Goal: Task Accomplishment & Management: Manage account settings

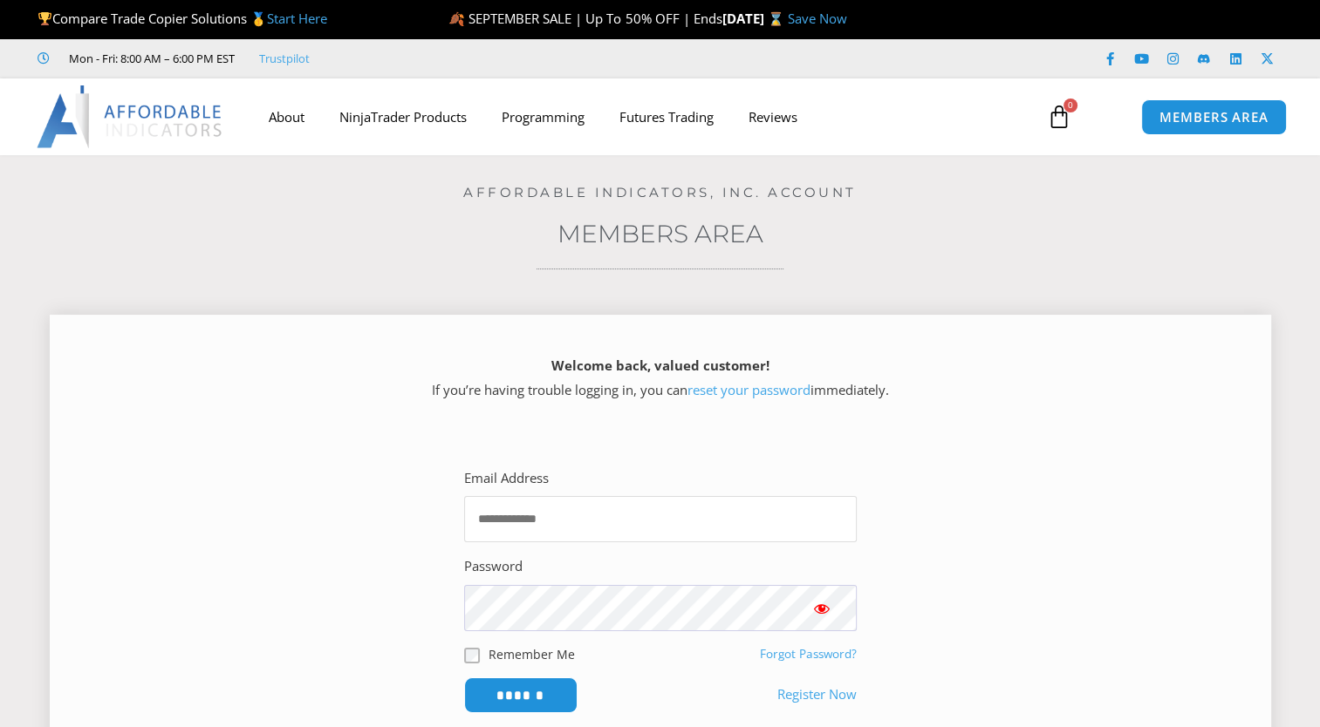
click at [564, 507] on input "Email Address" at bounding box center [660, 519] width 393 height 46
type input "**********"
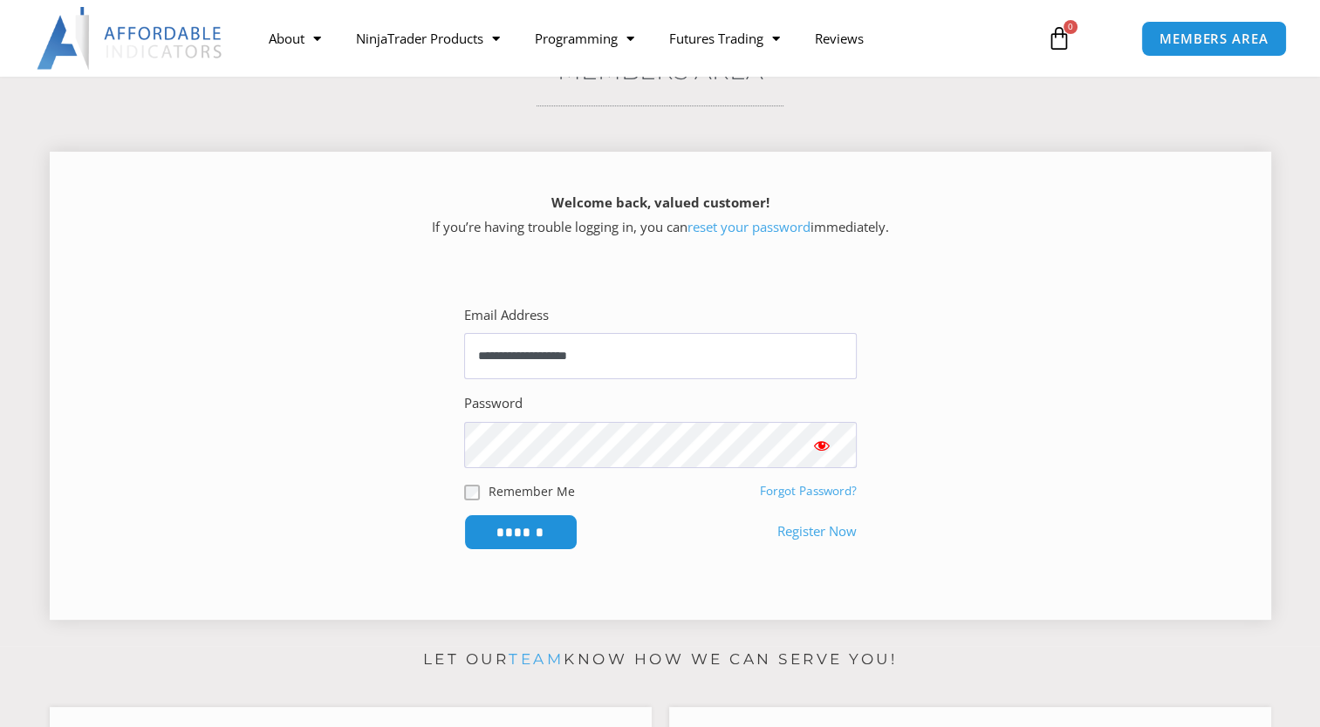
scroll to position [174, 0]
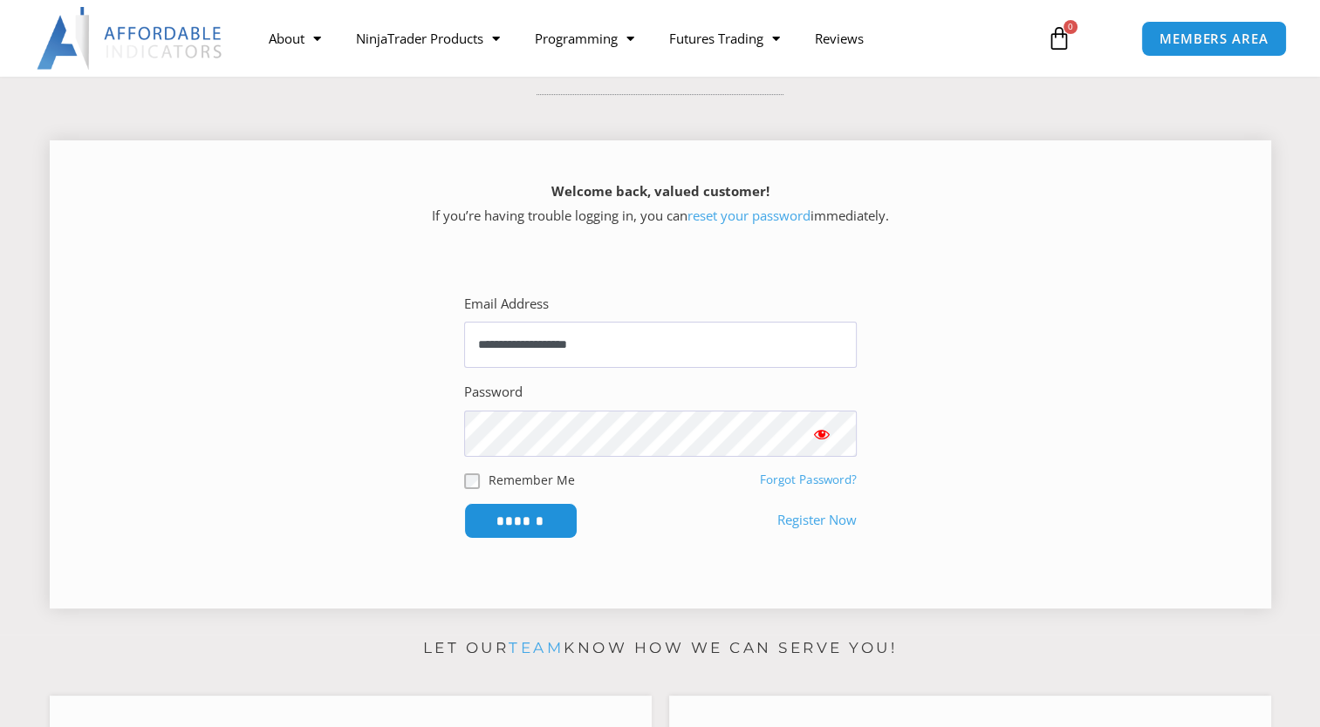
click at [818, 441] on span "Show password" at bounding box center [821, 434] width 17 height 17
click at [526, 522] on input "******" at bounding box center [520, 521] width 119 height 38
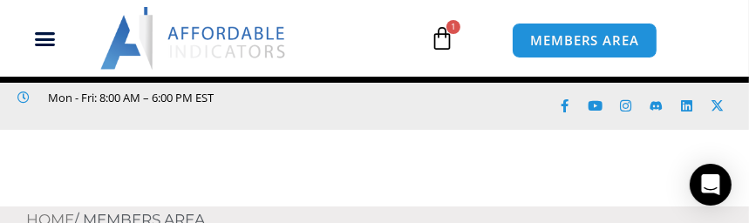
click at [524, 191] on header "Compare Trade Copier Solutions Start Here SEPTEMBER SALE | Up To 50% OFF | Ends…" at bounding box center [374, 103] width 749 height 207
click at [474, 157] on header "Compare Trade Copier Solutions Start Here SEPTEMBER SALE | Up To 50% OFF | Ends…" at bounding box center [374, 103] width 749 height 207
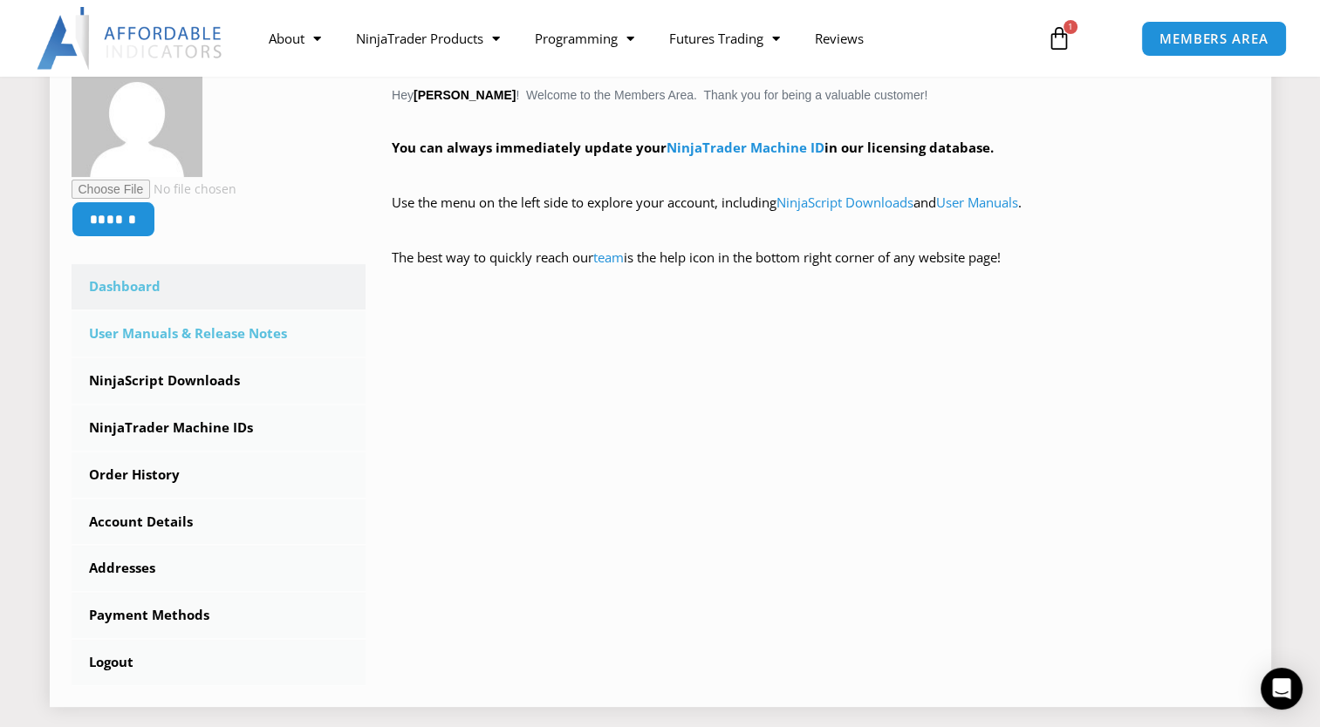
scroll to position [349, 0]
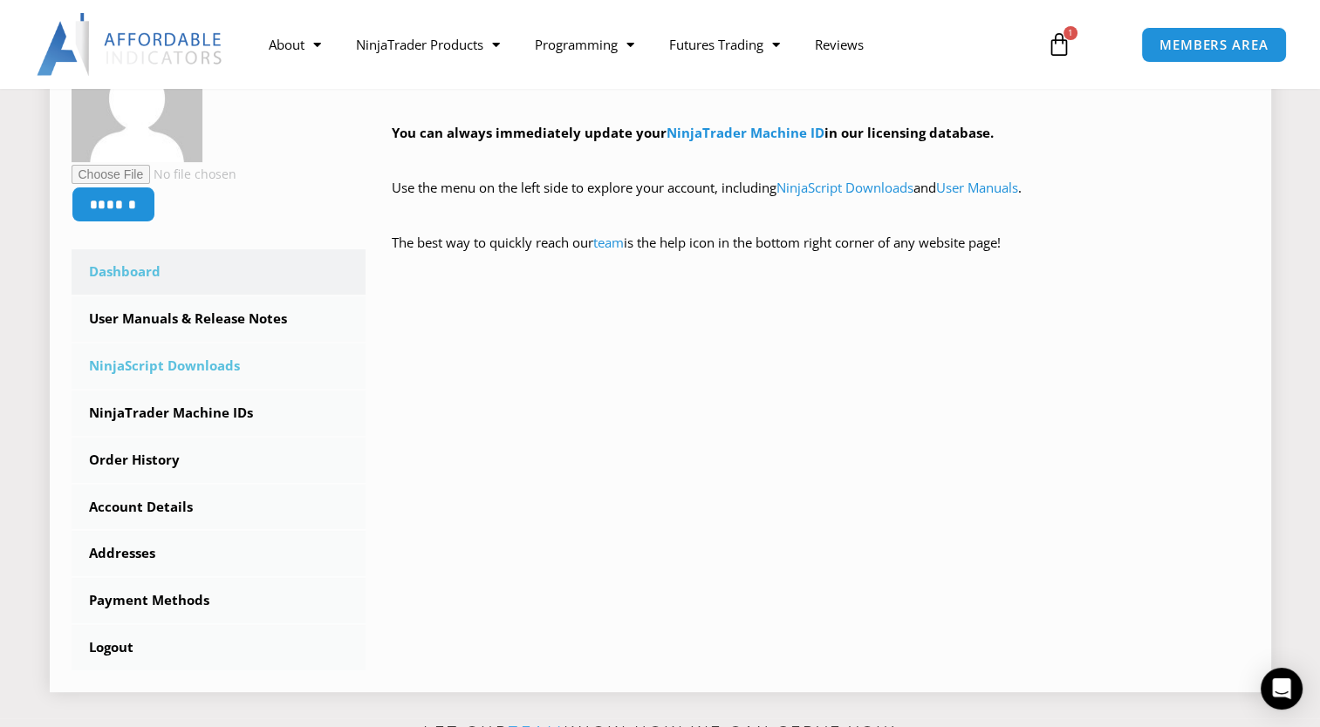
click at [149, 369] on link "NinjaScript Downloads" at bounding box center [219, 366] width 295 height 45
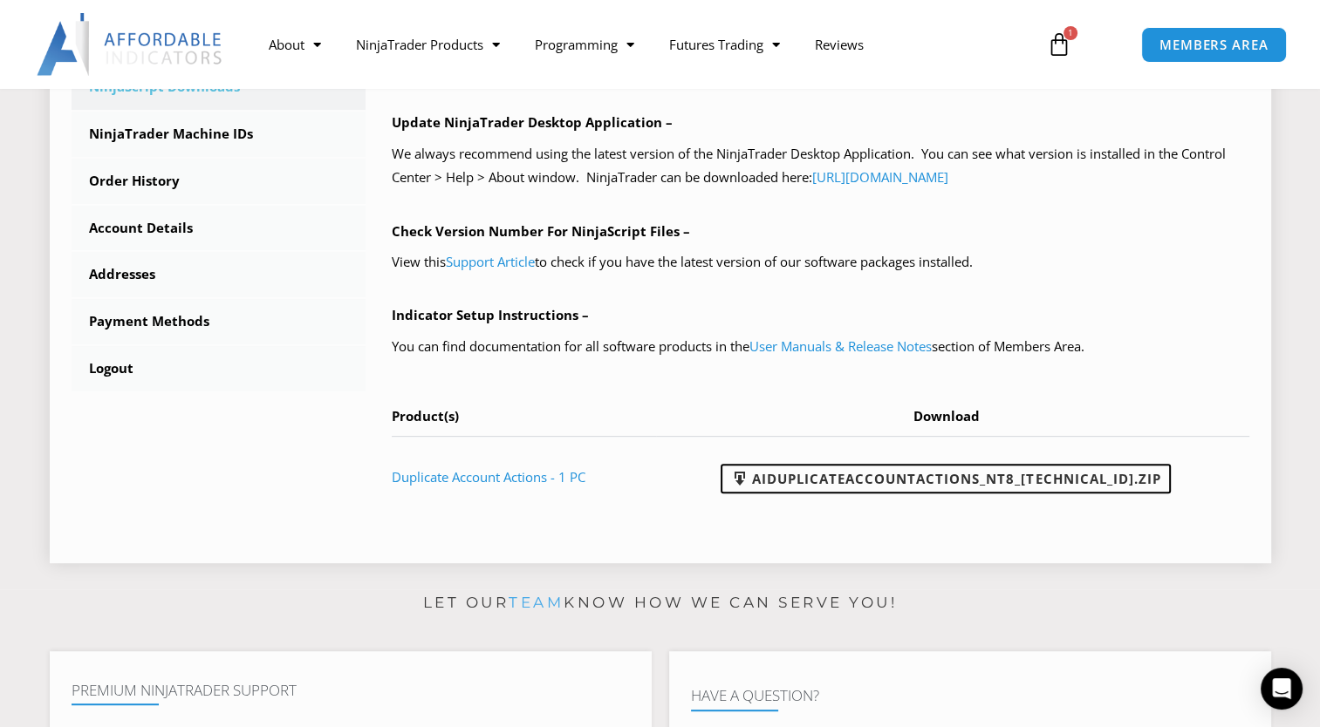
scroll to position [611, 0]
click at [274, 366] on link "Logout" at bounding box center [219, 368] width 295 height 45
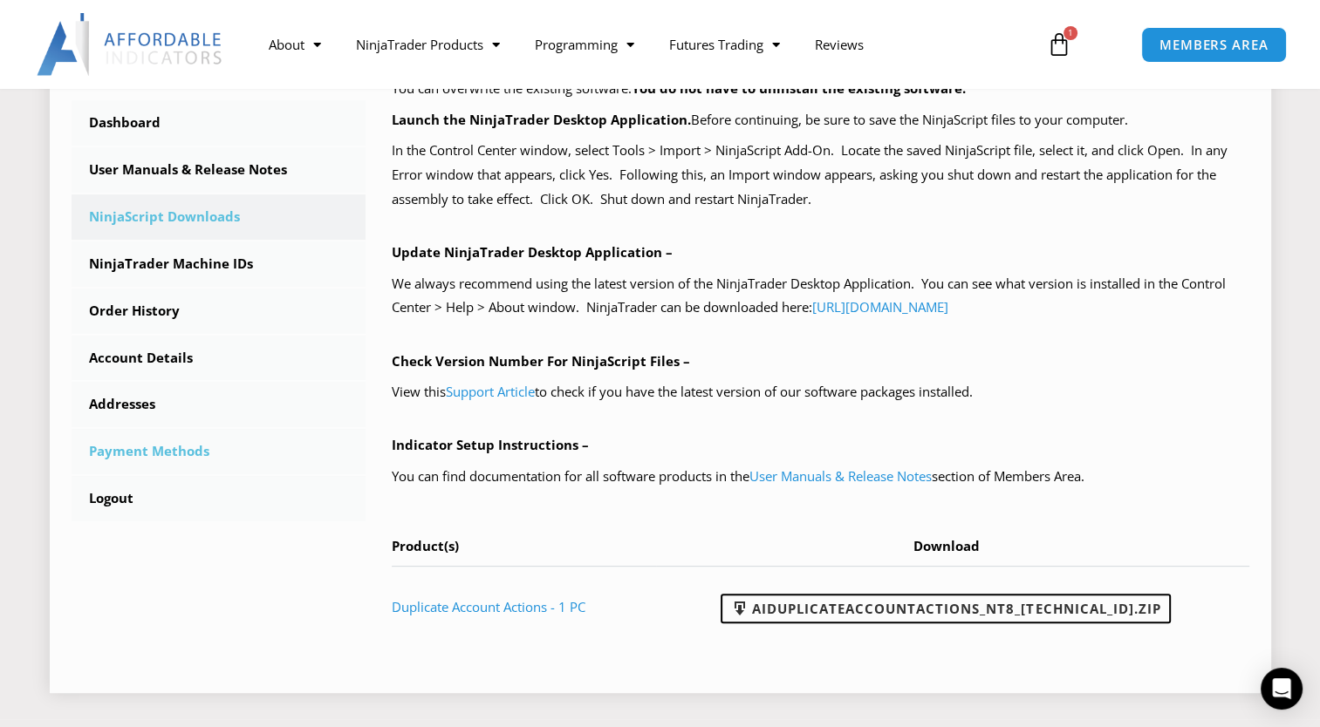
scroll to position [436, 0]
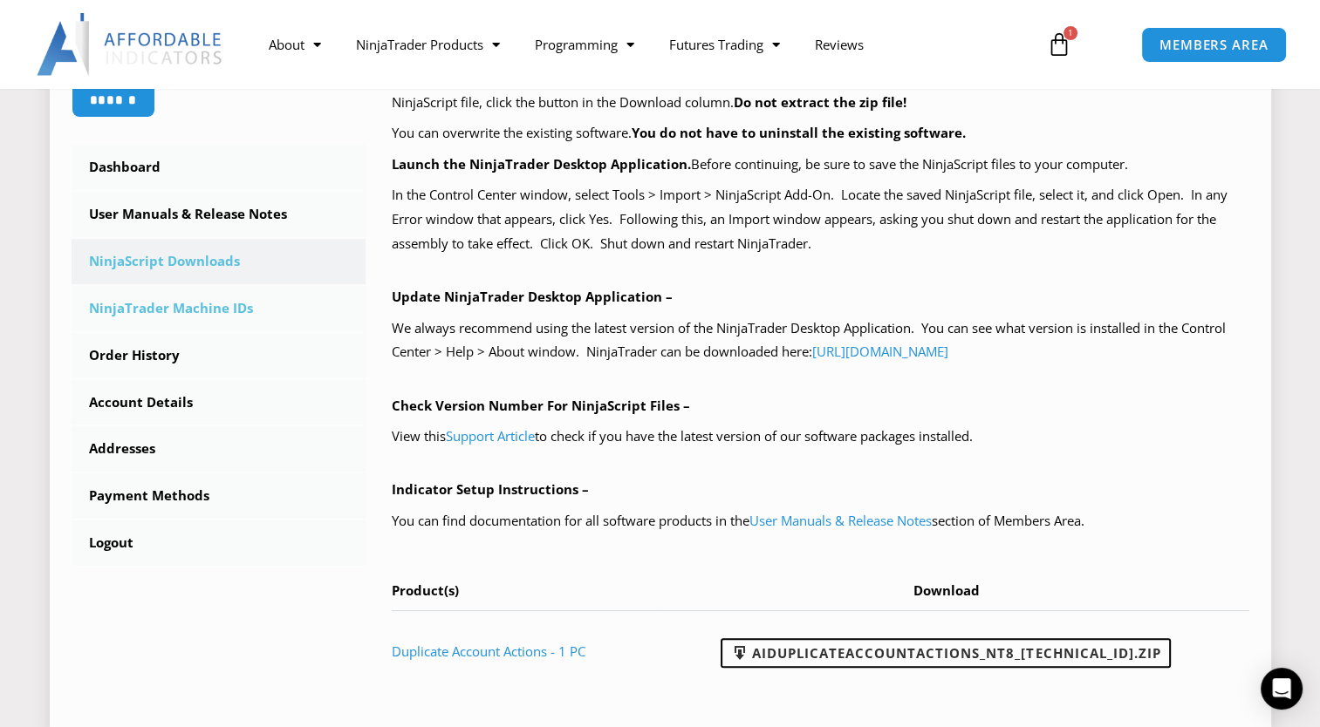
click at [178, 317] on link "NinjaTrader Machine IDs" at bounding box center [219, 308] width 295 height 45
click at [189, 310] on link "NinjaTrader Machine IDs" at bounding box center [219, 308] width 295 height 45
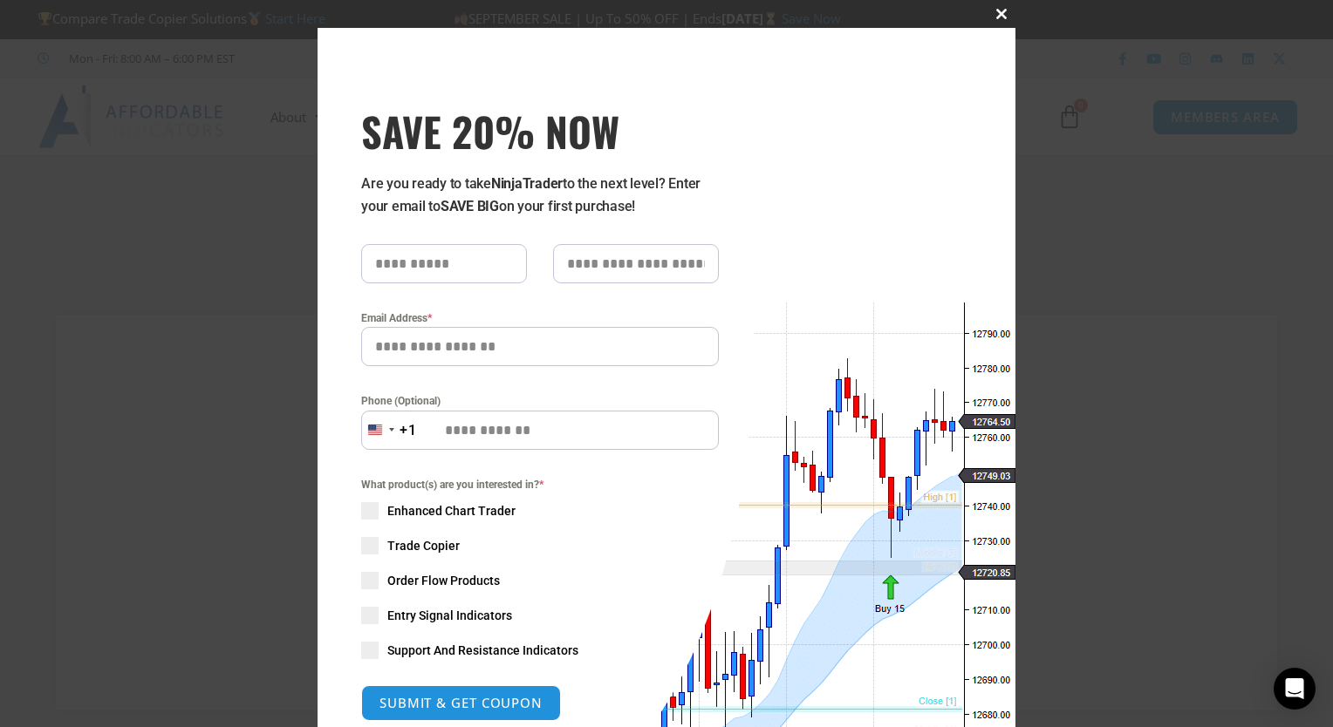
click at [993, 13] on span "SAVE 20% NOW popup" at bounding box center [1001, 14] width 28 height 10
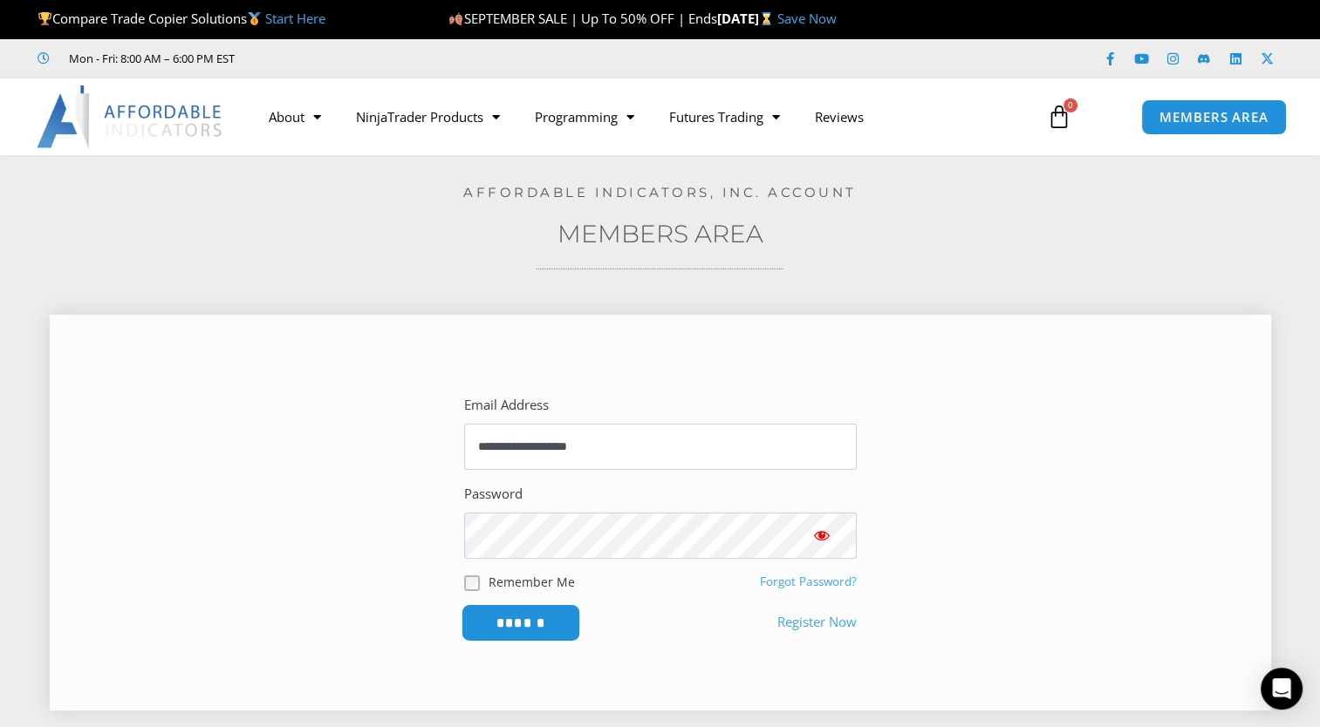
click at [530, 624] on input "******" at bounding box center [520, 623] width 119 height 38
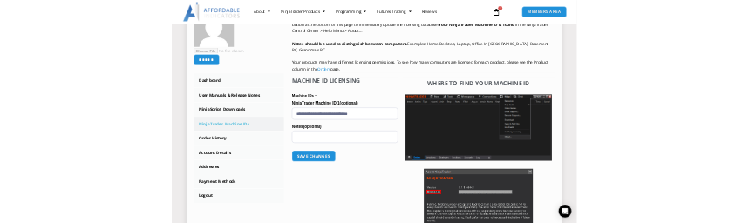
scroll to position [349, 0]
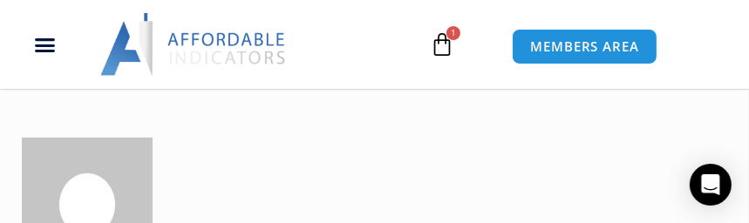
drag, startPoint x: 454, startPoint y: 181, endPoint x: 443, endPoint y: 181, distance: 10.5
